Goal: Transaction & Acquisition: Book appointment/travel/reservation

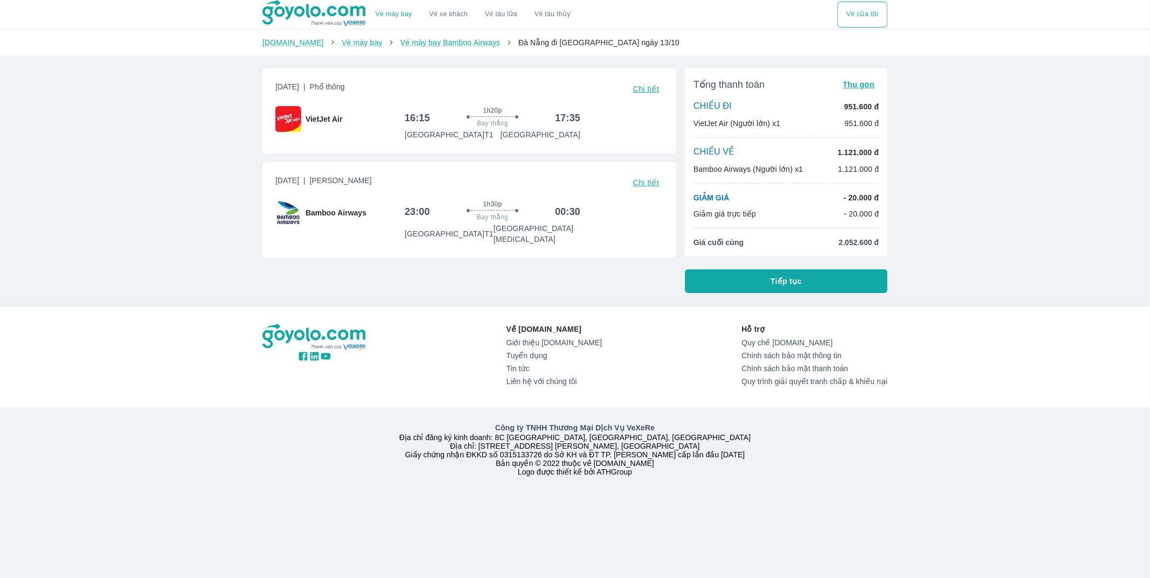
click at [715, 282] on button "Tiếp tục" at bounding box center [786, 281] width 203 height 24
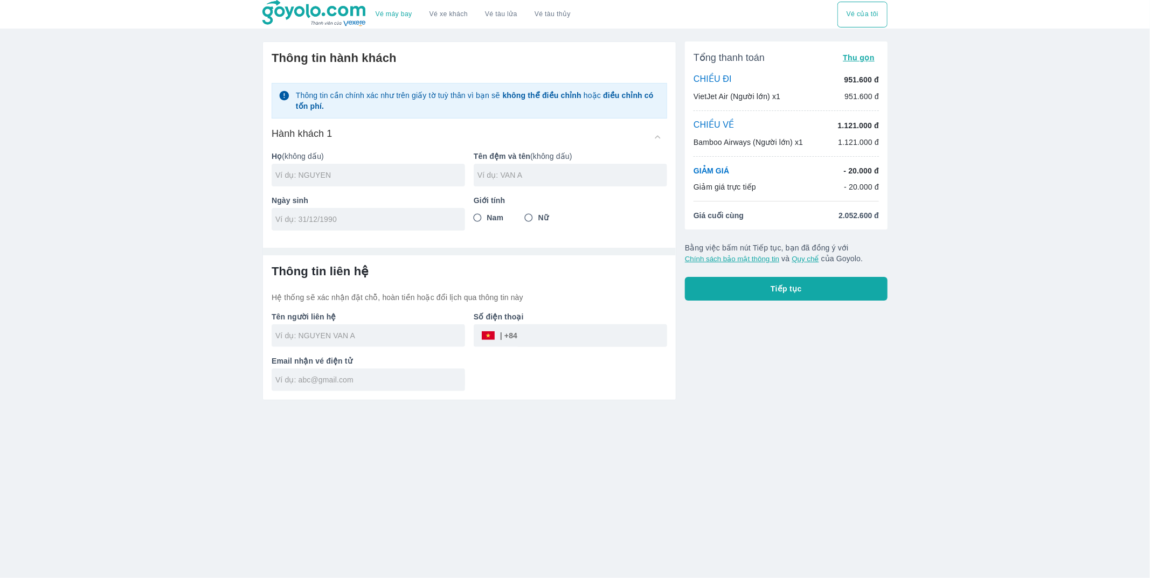
click at [498, 221] on span "Nam" at bounding box center [495, 217] width 17 height 11
click at [487, 221] on input "Nam" at bounding box center [477, 217] width 19 height 19
radio input "true"
click at [767, 221] on div "Tổng thanh toán Thu gọn CHIỀU ĐI 951.600 đ VietJet Air (Người lớn) x1 951.600 đ…" at bounding box center [786, 135] width 203 height 188
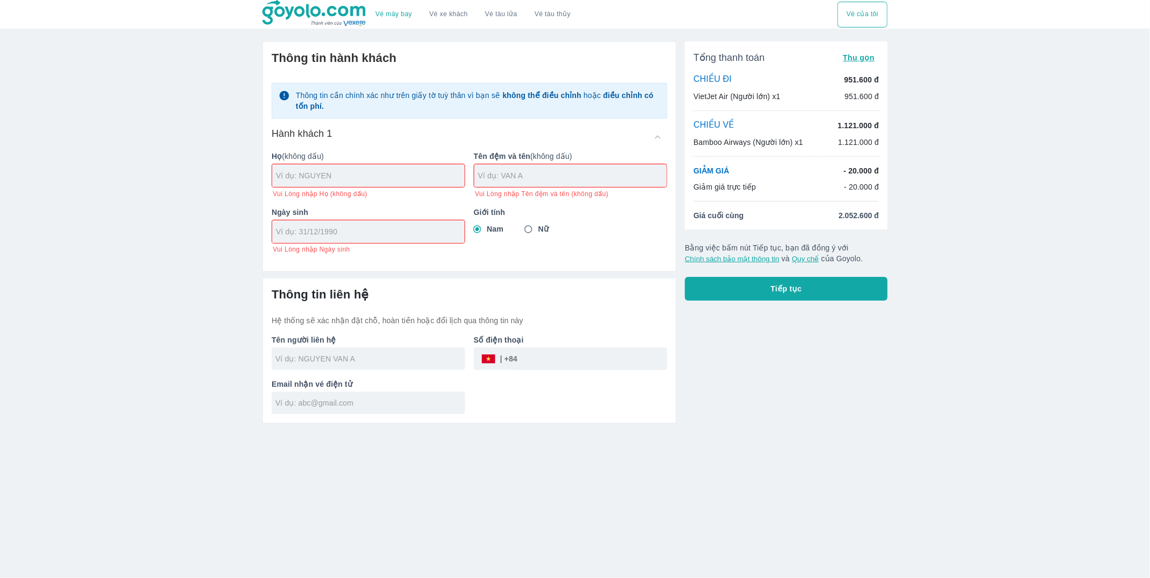
click at [770, 149] on div "Tổng thanh toán Thu gọn CHIỀU ĐI 951.600 đ VietJet Air (Người lớn) x1 951.600 đ…" at bounding box center [786, 135] width 203 height 188
